Goal: Task Accomplishment & Management: Manage account settings

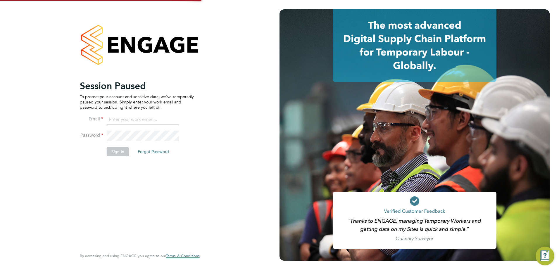
type input "c.saffhill@oandb.co.uk"
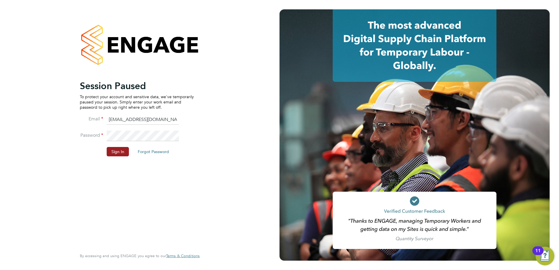
click at [124, 150] on button "Sign In" at bounding box center [118, 151] width 22 height 9
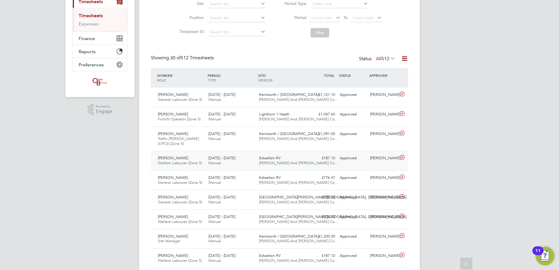
drag, startPoint x: 350, startPoint y: 153, endPoint x: 347, endPoint y: 155, distance: 4.2
click at [350, 153] on div "Phyllis Nyarkoa Adofo Welfare Labourer (Zone 5) 22 - 28 Sep 2025 22 - 28 Sep 20…" at bounding box center [279, 161] width 257 height 20
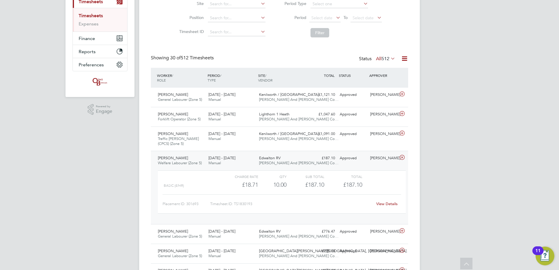
click at [392, 201] on div "View Details" at bounding box center [387, 203] width 29 height 9
click at [381, 203] on link "View Details" at bounding box center [386, 203] width 21 height 5
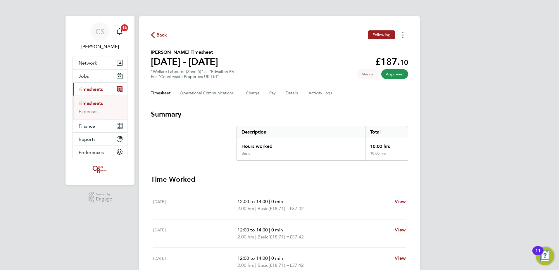
click at [405, 35] on button "Timesheets Menu" at bounding box center [403, 34] width 11 height 9
drag, startPoint x: 396, startPoint y: 45, endPoint x: 367, endPoint y: 58, distance: 31.9
click at [396, 45] on link "Download timesheet" at bounding box center [373, 48] width 70 height 12
click at [161, 35] on span "Back" at bounding box center [161, 35] width 11 height 7
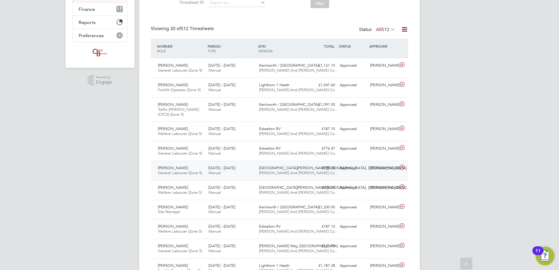
drag, startPoint x: 264, startPoint y: 148, endPoint x: 264, endPoint y: 162, distance: 14.0
click at [264, 148] on span "Edwalton RV" at bounding box center [270, 148] width 22 height 5
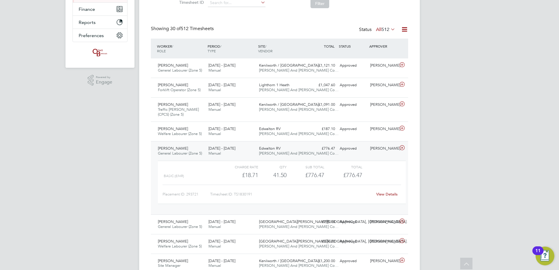
click at [385, 194] on link "View Details" at bounding box center [386, 194] width 21 height 5
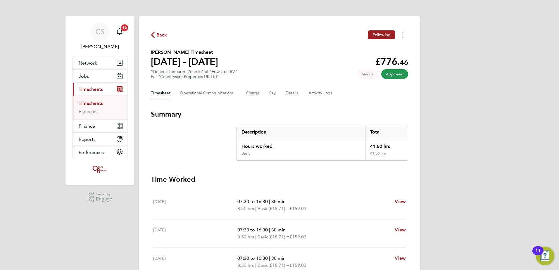
click at [330, 177] on h3 "Time Worked" at bounding box center [279, 179] width 257 height 9
click at [399, 37] on button "Timesheets Menu" at bounding box center [403, 34] width 11 height 9
click at [377, 49] on link "Download timesheet" at bounding box center [373, 48] width 70 height 12
click at [524, 161] on div "CS Chloe Saffill Notifications 16 Applications: Network Team Members Businesses…" at bounding box center [279, 213] width 559 height 427
click at [162, 35] on span "Back" at bounding box center [161, 35] width 11 height 7
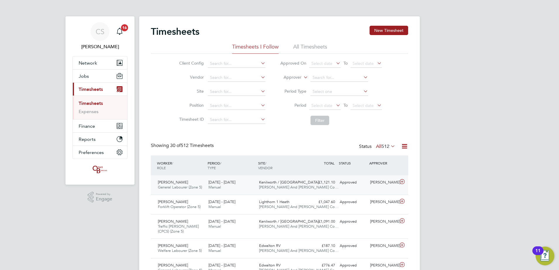
drag, startPoint x: 356, startPoint y: 187, endPoint x: 353, endPoint y: 187, distance: 2.9
click at [356, 187] on div "Approved" at bounding box center [352, 183] width 30 height 10
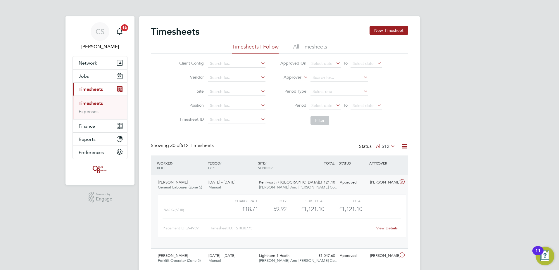
click at [395, 228] on link "View Details" at bounding box center [386, 228] width 21 height 5
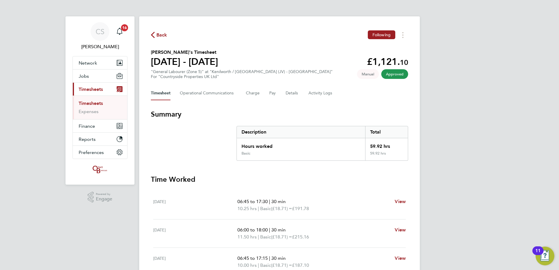
click at [399, 29] on div "Back Following [PERSON_NAME]'s Timesheet [DATE] - [DATE] £1,121. 10 "General La…" at bounding box center [279, 220] width 281 height 408
click at [403, 32] on button "Timesheets Menu" at bounding box center [403, 34] width 11 height 9
click at [378, 43] on link "Download timesheet" at bounding box center [373, 48] width 70 height 12
click at [166, 37] on span "Back" at bounding box center [161, 35] width 11 height 7
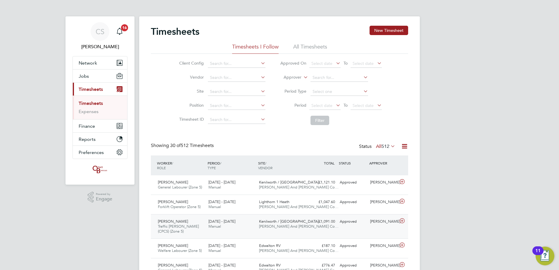
click at [228, 231] on div "22 - 28 Sep 2025 Manual" at bounding box center [231, 224] width 51 height 15
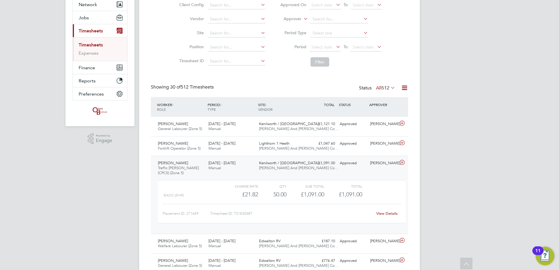
click at [388, 216] on link "View Details" at bounding box center [386, 213] width 21 height 5
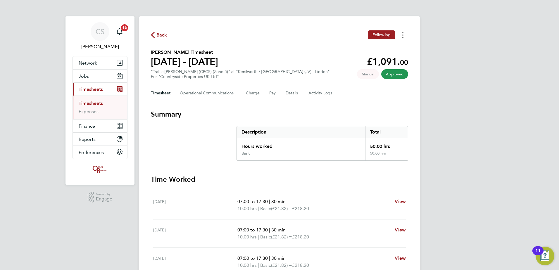
click at [402, 36] on icon "Timesheets Menu" at bounding box center [402, 35] width 1 height 6
click at [368, 50] on link "Download timesheet" at bounding box center [373, 48] width 70 height 12
click at [162, 37] on span "Back" at bounding box center [161, 35] width 11 height 7
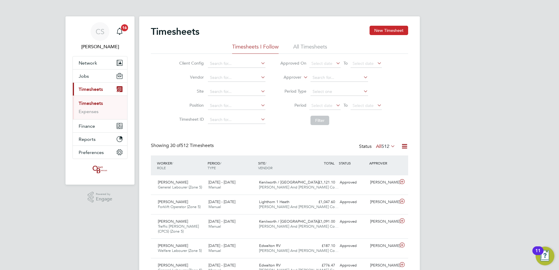
click at [381, 34] on button "New Timesheet" at bounding box center [389, 30] width 39 height 9
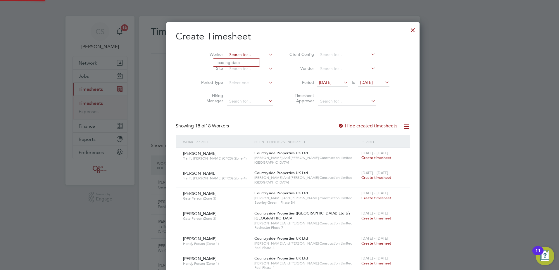
click at [229, 56] on input at bounding box center [250, 55] width 46 height 8
click at [236, 62] on li "Corne l Straton" at bounding box center [236, 63] width 46 height 8
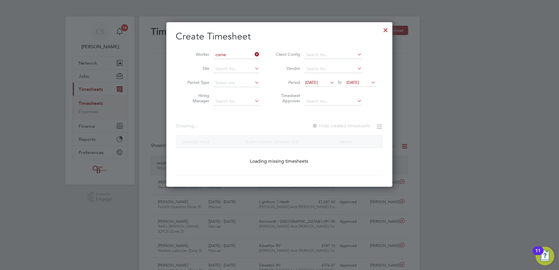
type input "Cornel Straton"
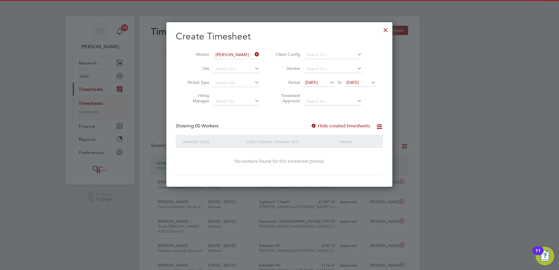
click at [323, 125] on label "Hide created timesheets" at bounding box center [340, 126] width 59 height 6
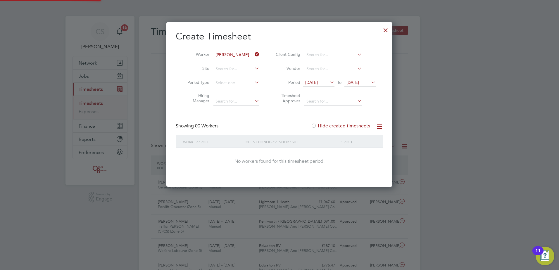
click at [323, 125] on label "Hide created timesheets" at bounding box center [340, 126] width 59 height 6
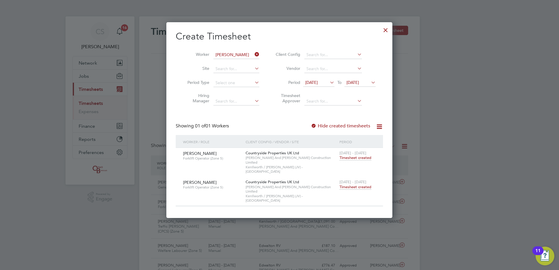
click at [351, 184] on span "Timesheet created" at bounding box center [355, 186] width 32 height 5
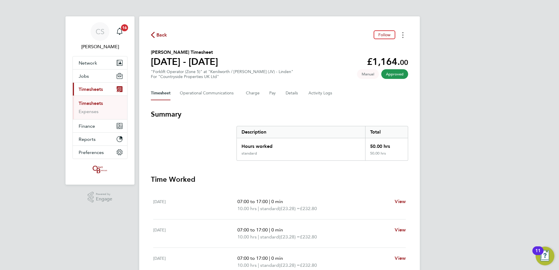
click at [400, 33] on button "Timesheets Menu" at bounding box center [403, 34] width 11 height 9
click at [158, 33] on span "Back" at bounding box center [161, 35] width 11 height 7
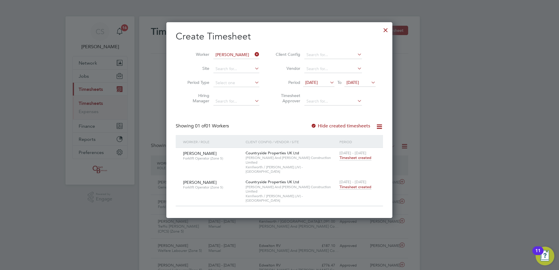
click at [254, 56] on icon at bounding box center [254, 54] width 0 height 8
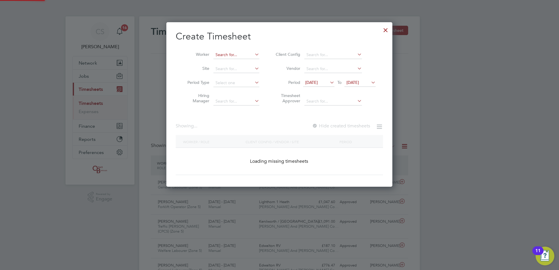
click at [237, 54] on input at bounding box center [236, 55] width 46 height 8
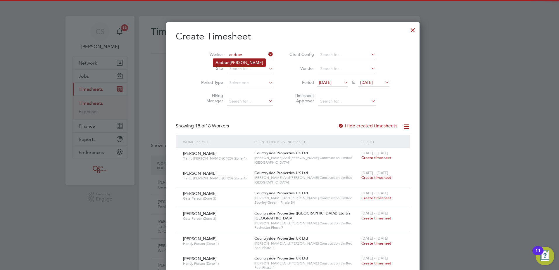
click at [237, 61] on li "Andrae Frazer" at bounding box center [239, 63] width 52 height 8
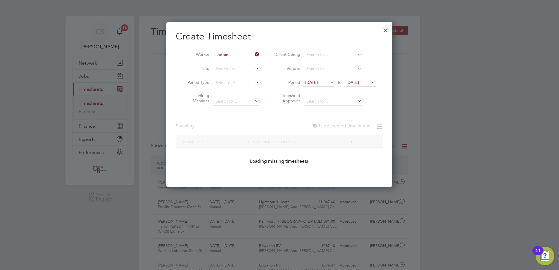
type input "Andrae Frazer"
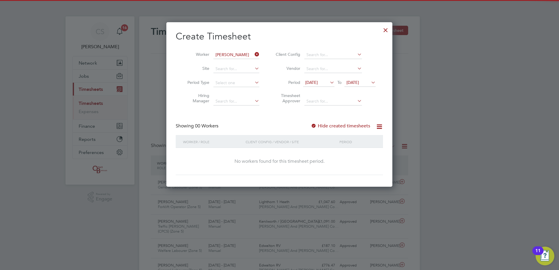
click at [347, 125] on label "Hide created timesheets" at bounding box center [340, 126] width 59 height 6
drag, startPoint x: 344, startPoint y: 122, endPoint x: 345, endPoint y: 125, distance: 3.3
click at [344, 124] on div "Create Timesheet Worker Andrae Frazer Site Period Type Hiring Manager Client Co…" at bounding box center [279, 102] width 207 height 145
click at [345, 125] on label "Hide created timesheets" at bounding box center [340, 126] width 59 height 6
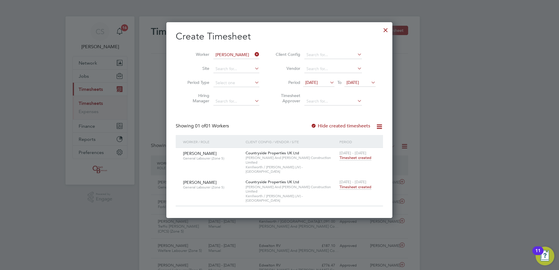
click at [357, 184] on span "Timesheet created" at bounding box center [355, 186] width 32 height 5
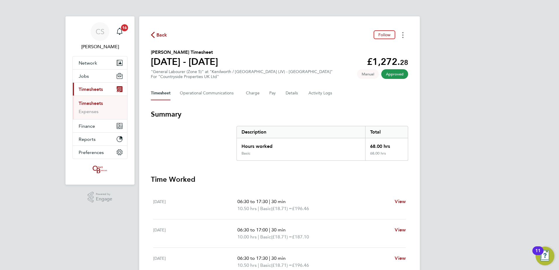
click at [404, 37] on button "Timesheets Menu" at bounding box center [403, 34] width 11 height 9
drag, startPoint x: 376, startPoint y: 49, endPoint x: 460, endPoint y: 46, distance: 83.7
click at [376, 49] on link "Download timesheet" at bounding box center [373, 48] width 70 height 12
click at [472, 46] on div "CS Chloe Saffill Notifications 16 Applications: Network Team Members Businesses…" at bounding box center [279, 220] width 559 height 441
drag, startPoint x: 156, startPoint y: 32, endPoint x: 474, endPoint y: 44, distance: 318.6
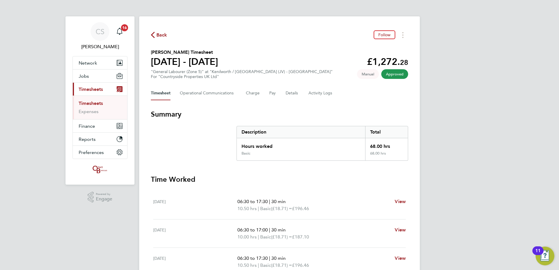
click at [156, 32] on span "Back" at bounding box center [159, 35] width 16 height 6
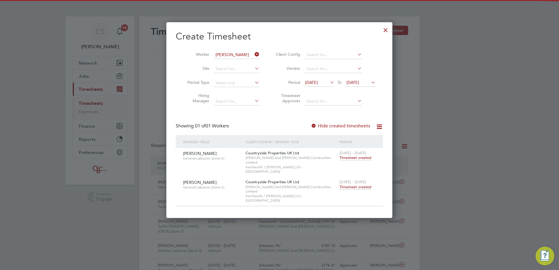
scroll to position [15, 51]
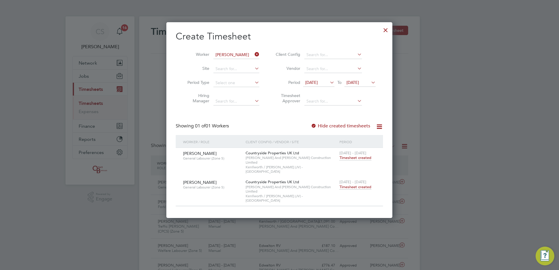
click at [254, 55] on icon at bounding box center [254, 54] width 0 height 8
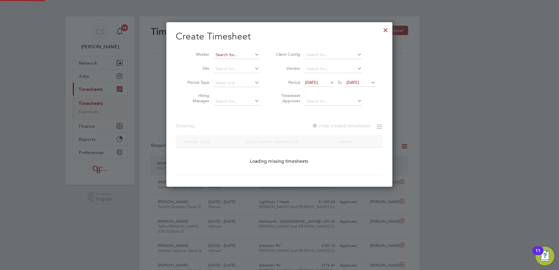
click at [237, 53] on input at bounding box center [236, 55] width 46 height 8
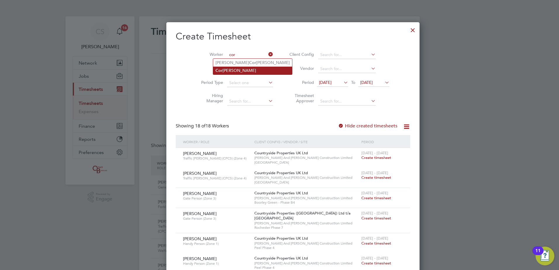
click at [236, 74] on li "Cor nel Straton" at bounding box center [252, 71] width 79 height 8
type input "Cornel Straton"
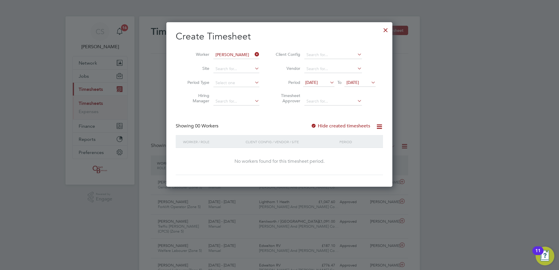
click at [349, 126] on label "Hide created timesheets" at bounding box center [340, 126] width 59 height 6
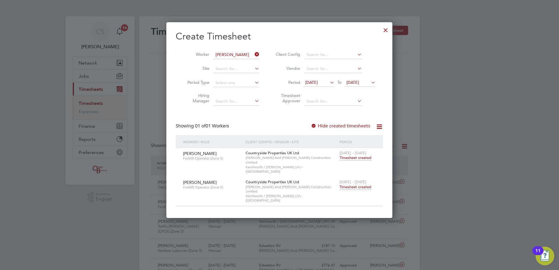
click at [350, 184] on span "Timesheet created" at bounding box center [355, 186] width 32 height 5
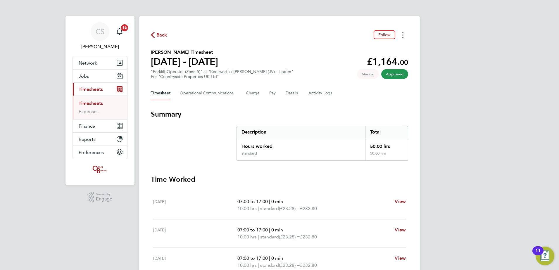
click at [402, 38] on button "Timesheets Menu" at bounding box center [403, 34] width 11 height 9
click at [367, 48] on link "Download timesheet" at bounding box center [373, 48] width 70 height 12
drag, startPoint x: 159, startPoint y: 36, endPoint x: 371, endPoint y: 89, distance: 218.8
click at [158, 36] on span "Back" at bounding box center [161, 35] width 11 height 7
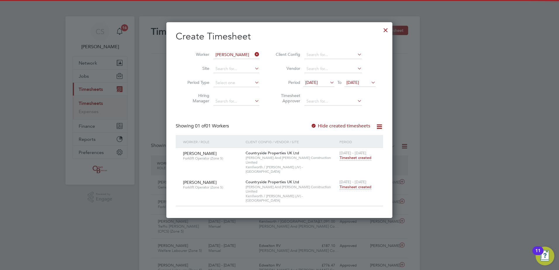
scroll to position [20, 51]
click at [382, 30] on div at bounding box center [385, 28] width 11 height 11
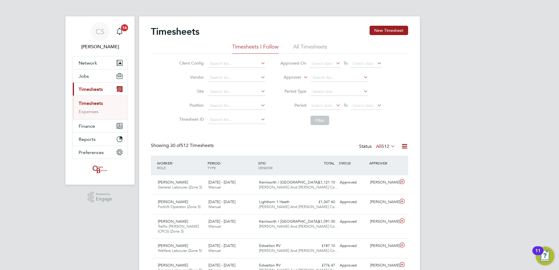
click at [400, 28] on button "New Timesheet" at bounding box center [389, 30] width 39 height 9
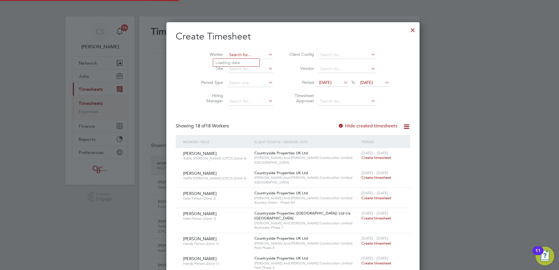
click at [227, 54] on input at bounding box center [250, 55] width 46 height 8
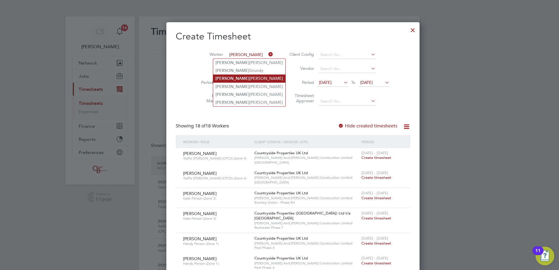
click at [237, 79] on li "Anthony Burrage" at bounding box center [249, 79] width 72 height 8
type input "Anthony Burrage"
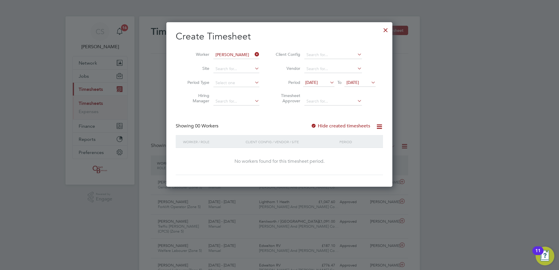
click at [339, 125] on label "Hide created timesheets" at bounding box center [340, 126] width 59 height 6
click at [337, 124] on label "Hide created timesheets" at bounding box center [340, 126] width 59 height 6
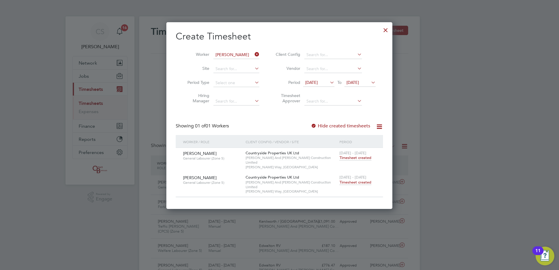
click at [351, 180] on span "Timesheet created" at bounding box center [355, 182] width 32 height 5
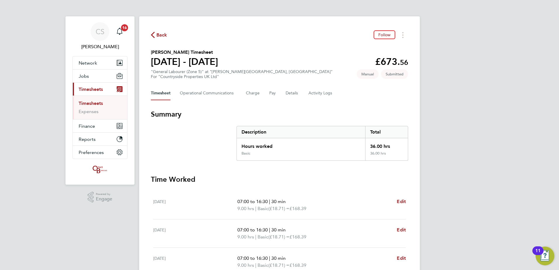
click at [155, 33] on span "Back" at bounding box center [159, 35] width 16 height 6
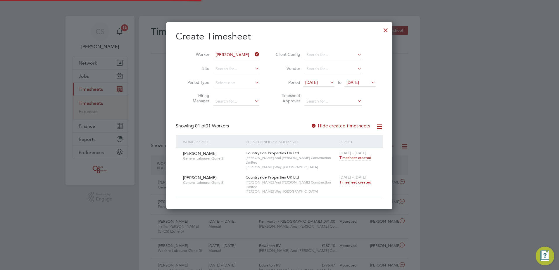
scroll to position [20, 51]
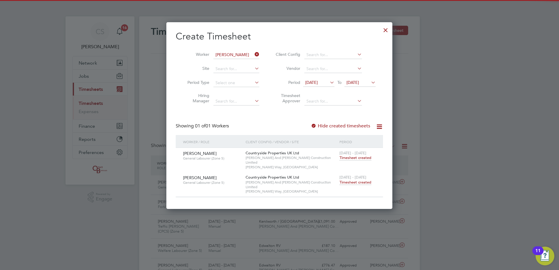
drag, startPoint x: 388, startPoint y: 30, endPoint x: 398, endPoint y: 32, distance: 9.9
click at [391, 31] on div at bounding box center [385, 28] width 11 height 11
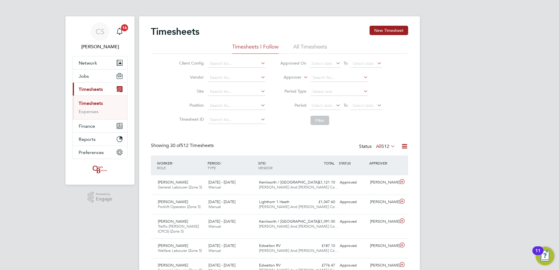
drag, startPoint x: 508, startPoint y: 130, endPoint x: 425, endPoint y: 69, distance: 103.4
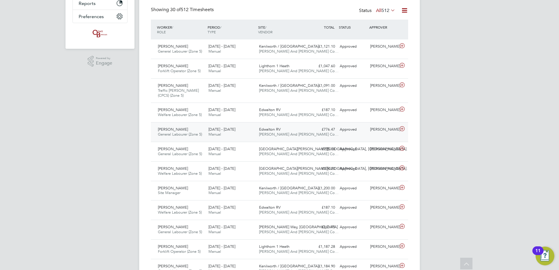
scroll to position [146, 0]
